Goal: Information Seeking & Learning: Understand process/instructions

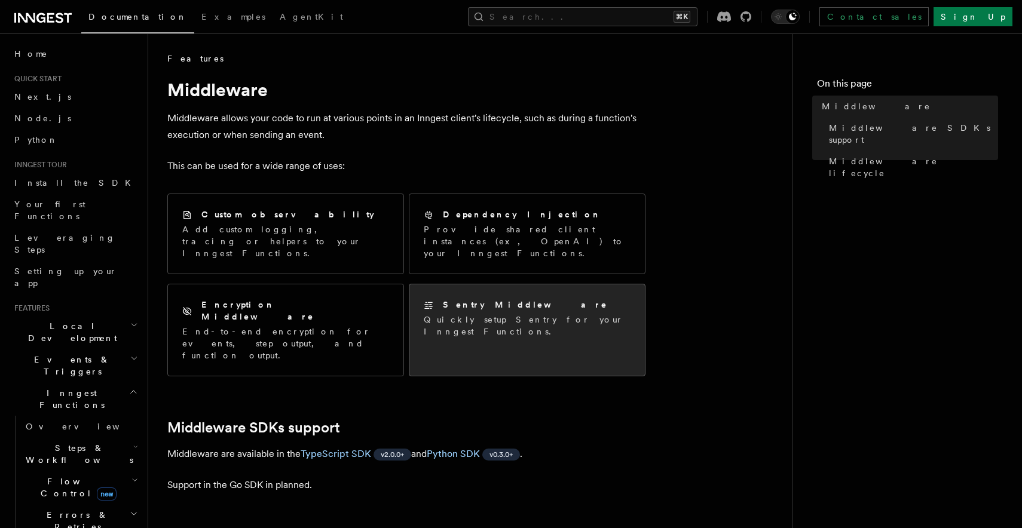
click at [474, 317] on div "Sentry Middleware Quickly setup Sentry for your Inngest Functions." at bounding box center [526, 318] width 235 height 68
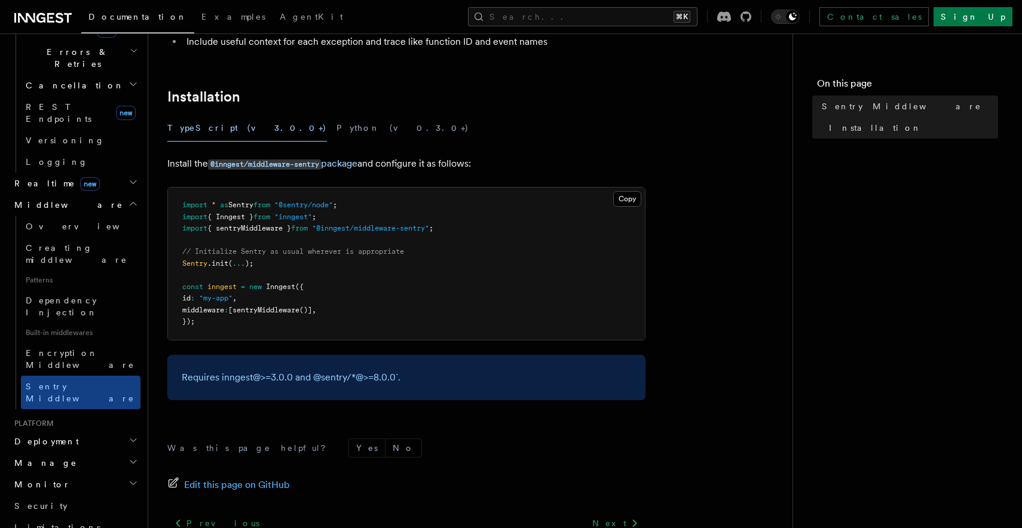
scroll to position [260, 0]
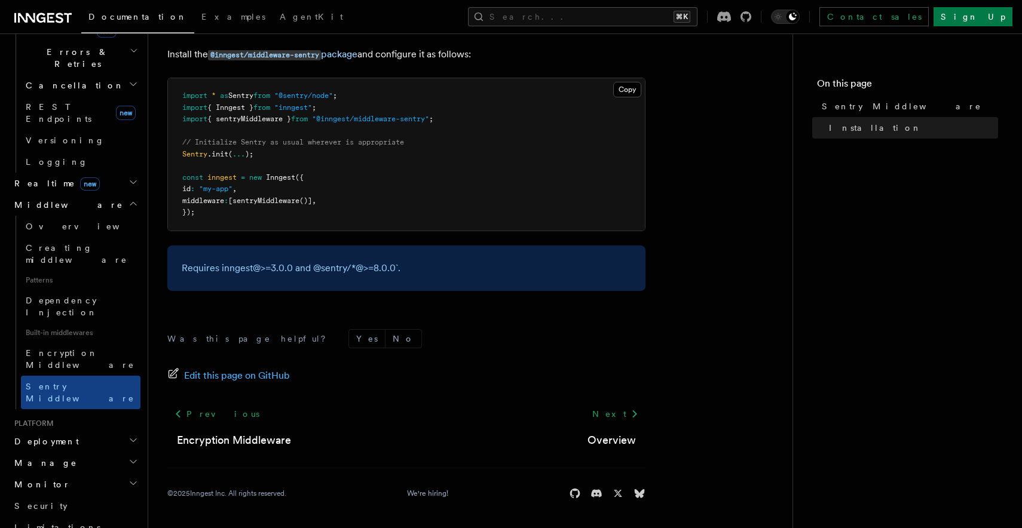
click at [299, 205] on span "sentryMiddleware" at bounding box center [265, 201] width 67 height 8
click at [313, 226] on pre "import * as Sentry from "@sentry/node" ; import { Inngest } from "inngest" ; im…" at bounding box center [406, 154] width 477 height 152
click at [295, 173] on span "Inngest" at bounding box center [280, 177] width 29 height 8
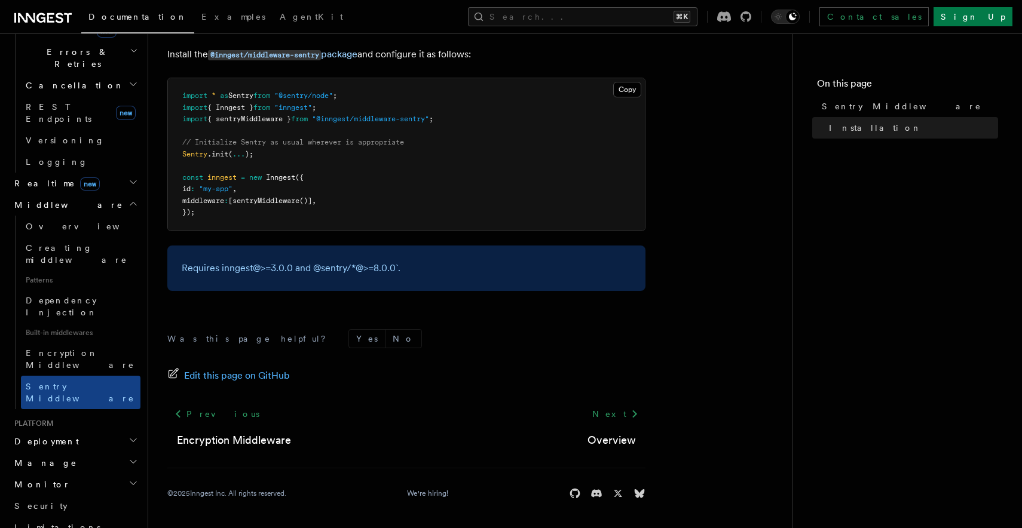
click at [314, 192] on pre "import * as Sentry from "@sentry/node" ; import { Inngest } from "inngest" ; im…" at bounding box center [406, 154] width 477 height 152
click at [283, 195] on pre "import * as Sentry from "@sentry/node" ; import { Inngest } from "inngest" ; im…" at bounding box center [406, 154] width 477 height 152
click at [283, 204] on span "sentryMiddleware" at bounding box center [265, 201] width 67 height 8
click at [282, 198] on span "sentryMiddleware" at bounding box center [265, 201] width 67 height 8
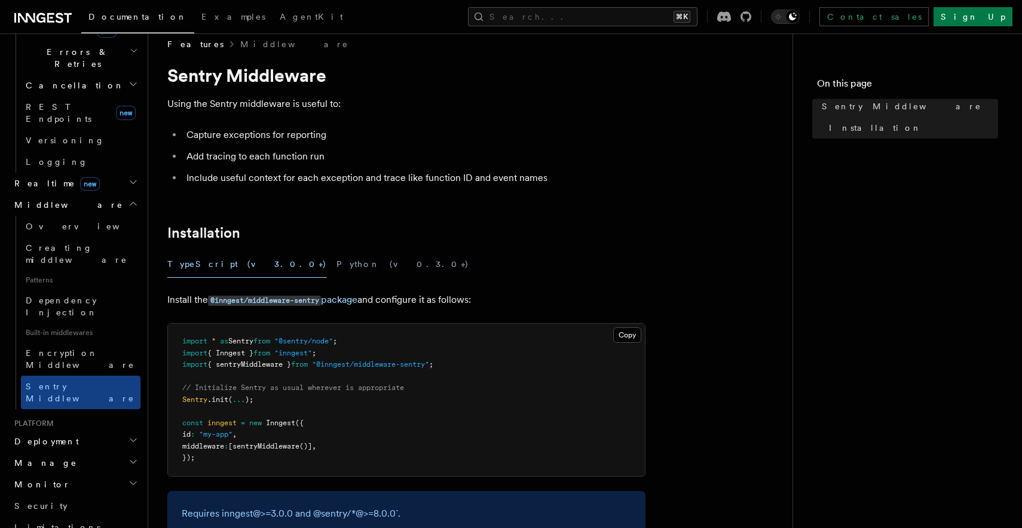
scroll to position [14, 0]
click at [332, 258] on div "TypeScript (v3.0.0+) Python (v0.3.0+)" at bounding box center [406, 265] width 478 height 27
click at [336, 263] on button "Python (v0.3.0+)" at bounding box center [402, 265] width 133 height 27
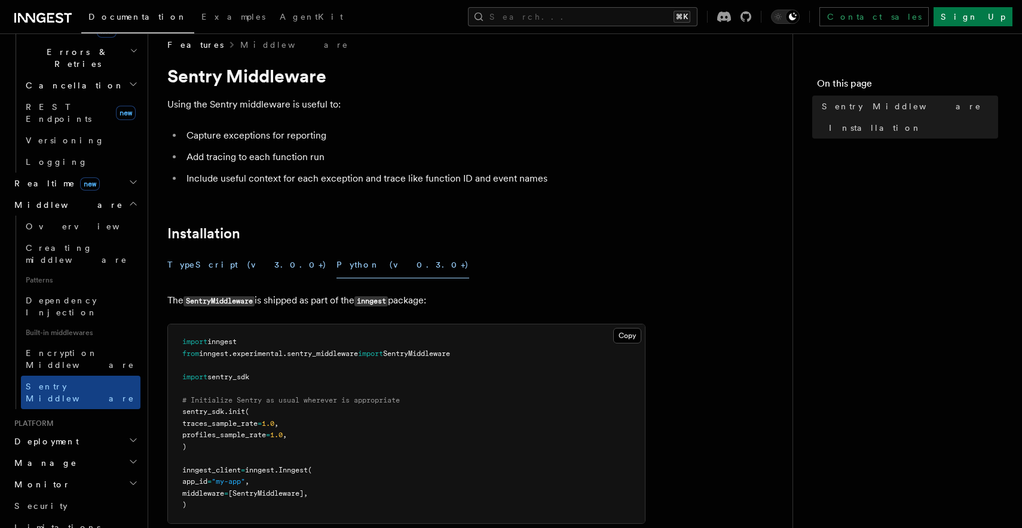
click at [221, 263] on button "TypeScript (v3.0.0+)" at bounding box center [247, 265] width 160 height 27
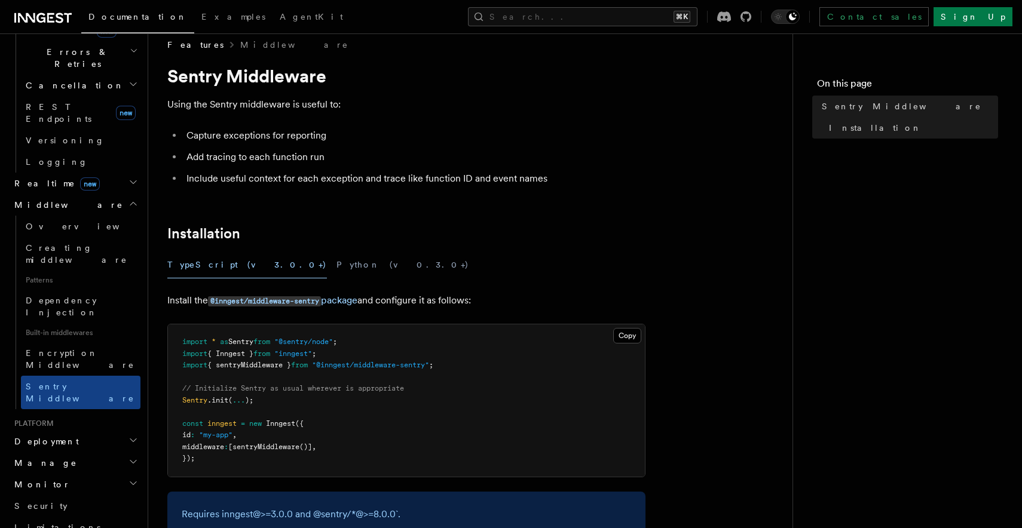
click at [324, 158] on li "Add tracing to each function run" at bounding box center [414, 157] width 463 height 17
click at [336, 253] on button "Python (v0.3.0+)" at bounding box center [402, 265] width 133 height 27
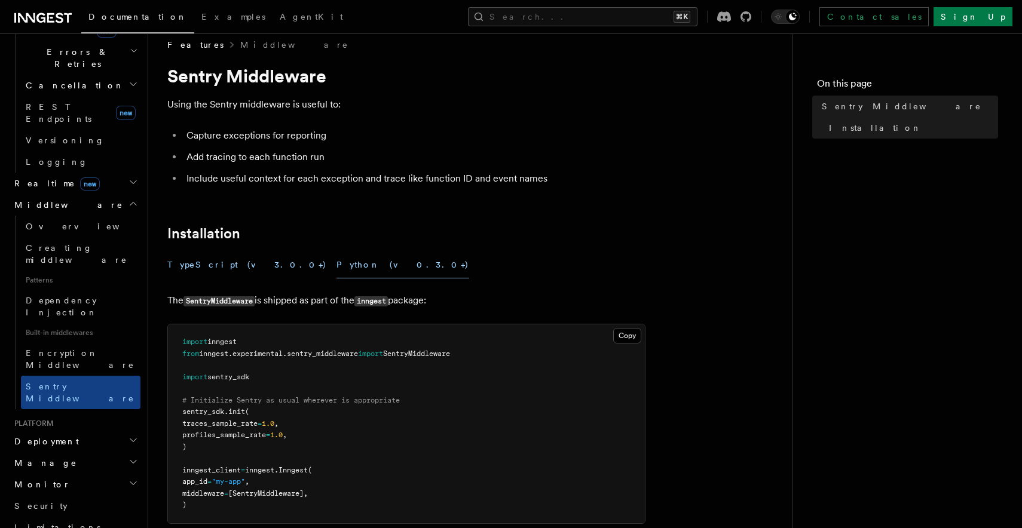
click at [216, 264] on button "TypeScript (v3.0.0+)" at bounding box center [247, 265] width 160 height 27
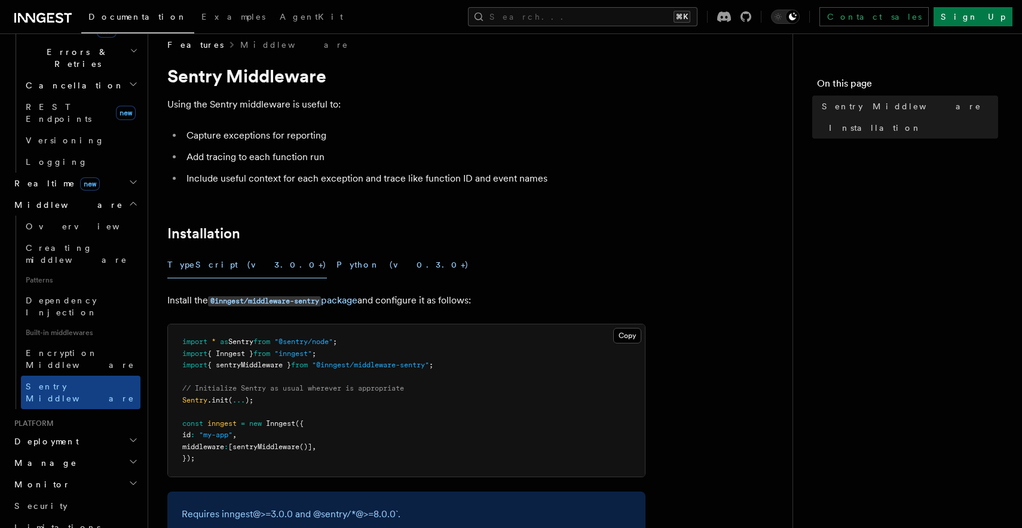
click at [336, 256] on button "Python (v0.3.0+)" at bounding box center [402, 265] width 133 height 27
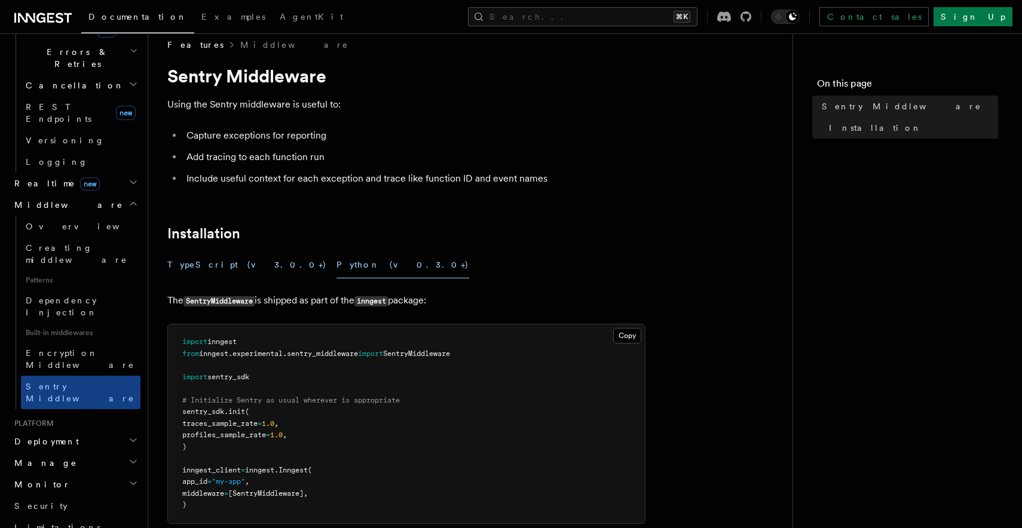
click at [207, 262] on button "TypeScript (v3.0.0+)" at bounding box center [247, 265] width 160 height 27
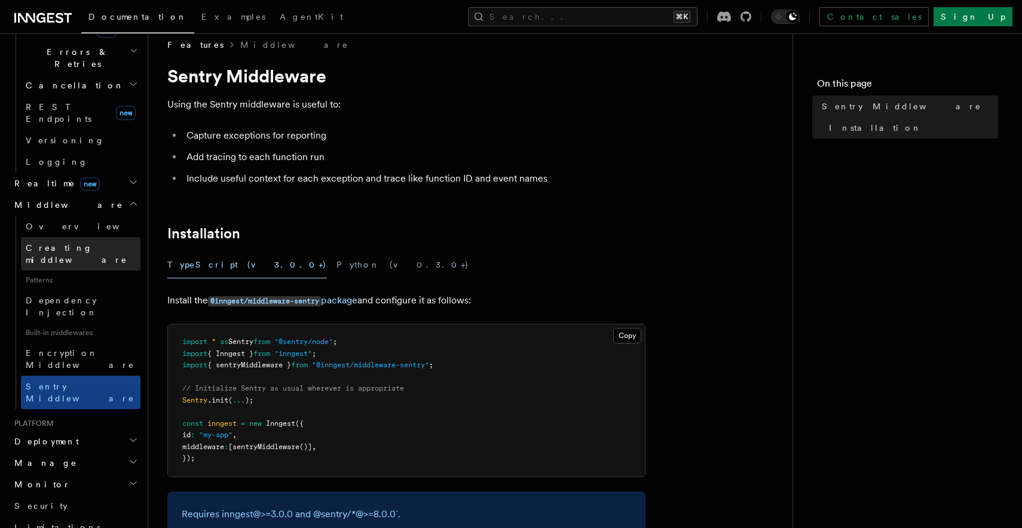
click at [41, 243] on span "Creating middleware" at bounding box center [77, 254] width 102 height 22
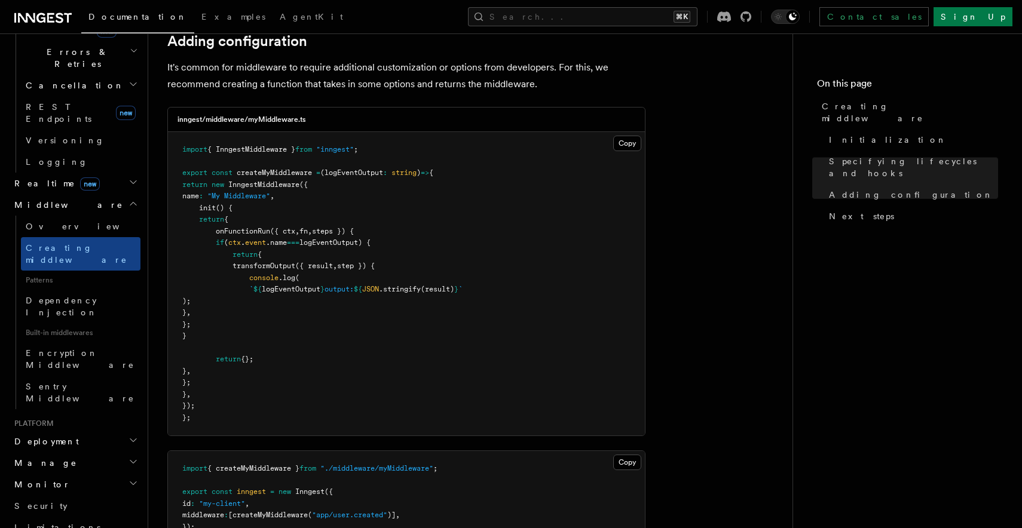
scroll to position [1821, 0]
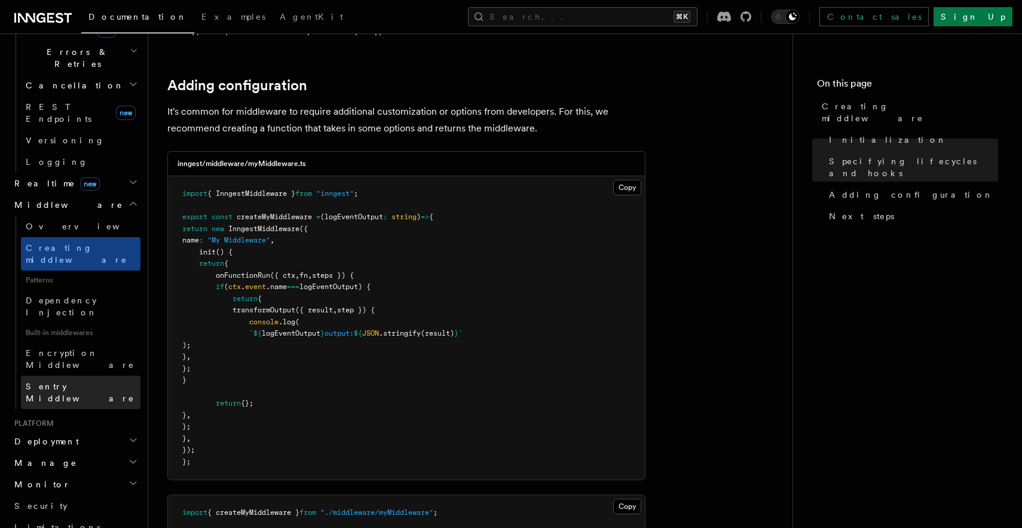
click at [54, 382] on span "Sentry Middleware" at bounding box center [80, 393] width 109 height 22
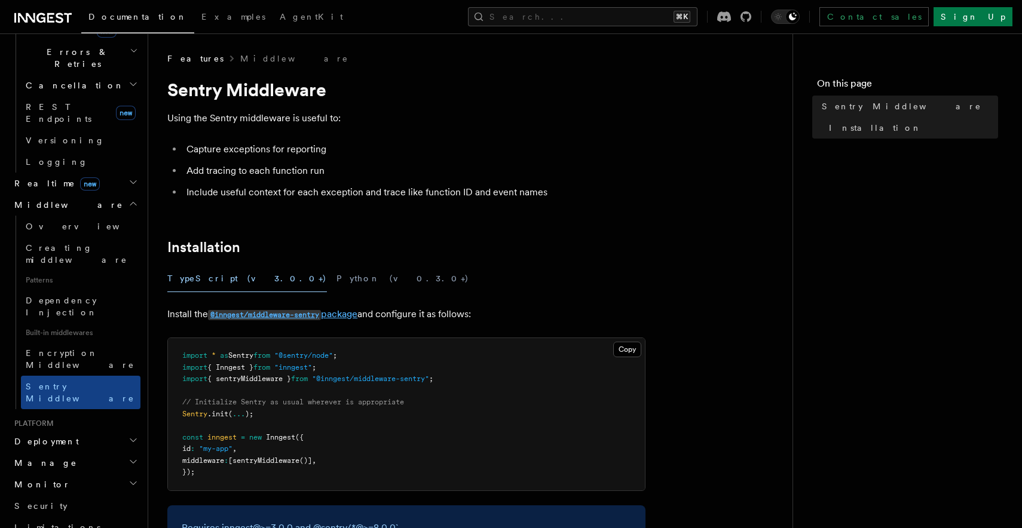
click at [272, 316] on code "@inngest/middleware-sentry" at bounding box center [264, 315] width 113 height 10
